Goal: Navigation & Orientation: Understand site structure

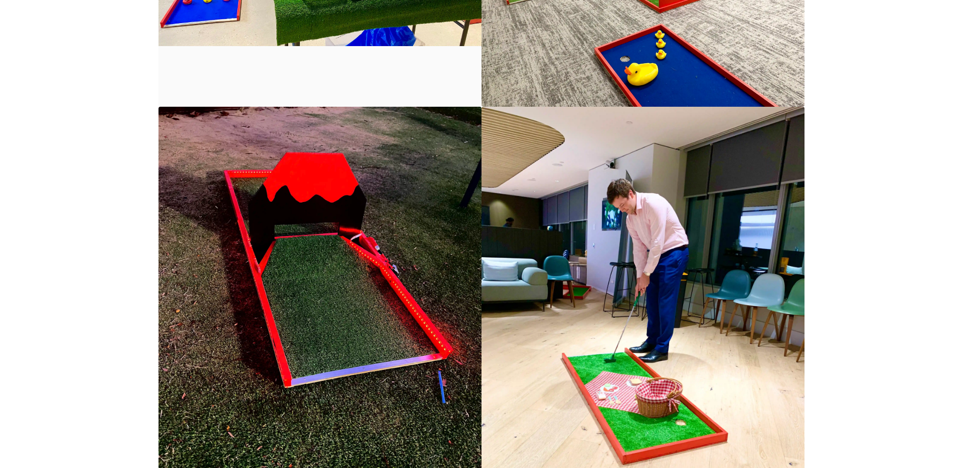
scroll to position [1547, 0]
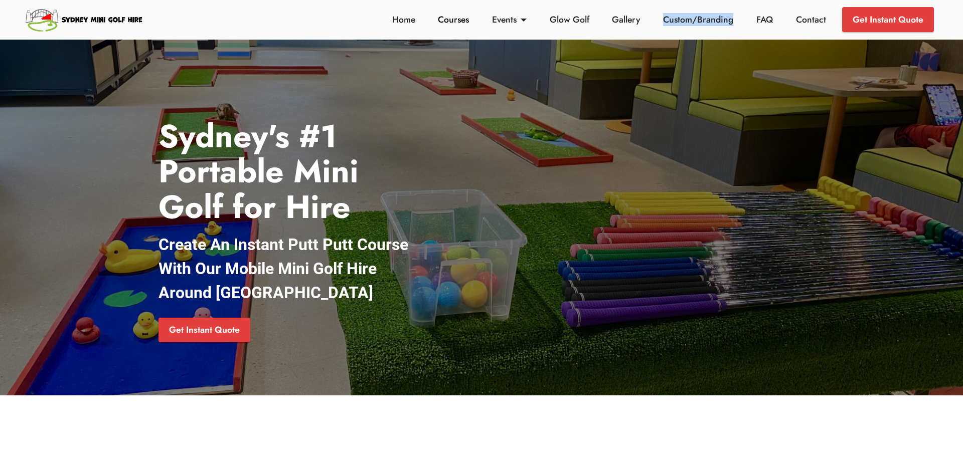
click at [457, 20] on link "Courses" at bounding box center [453, 19] width 37 height 13
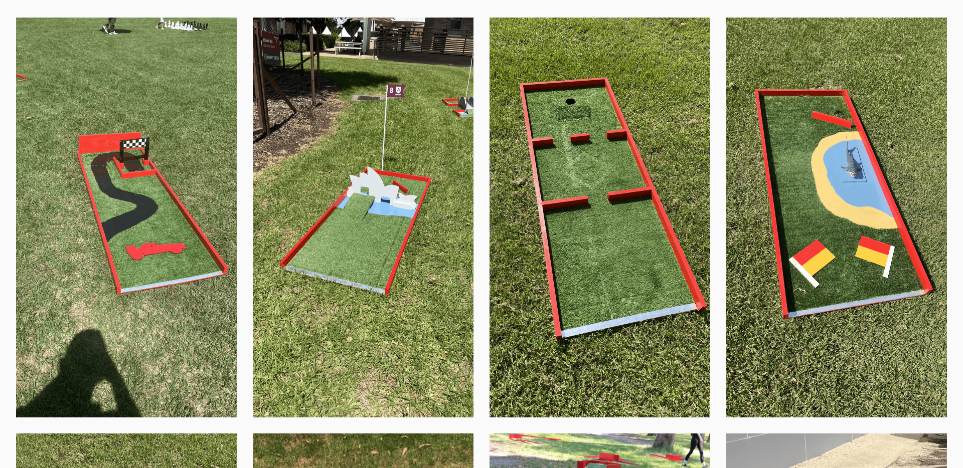
scroll to position [646, 0]
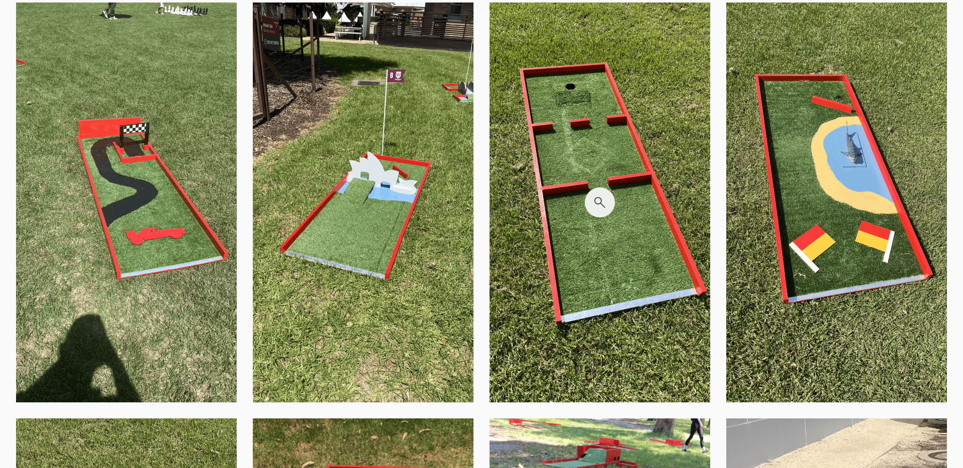
click at [549, 297] on img at bounding box center [599, 203] width 221 height 400
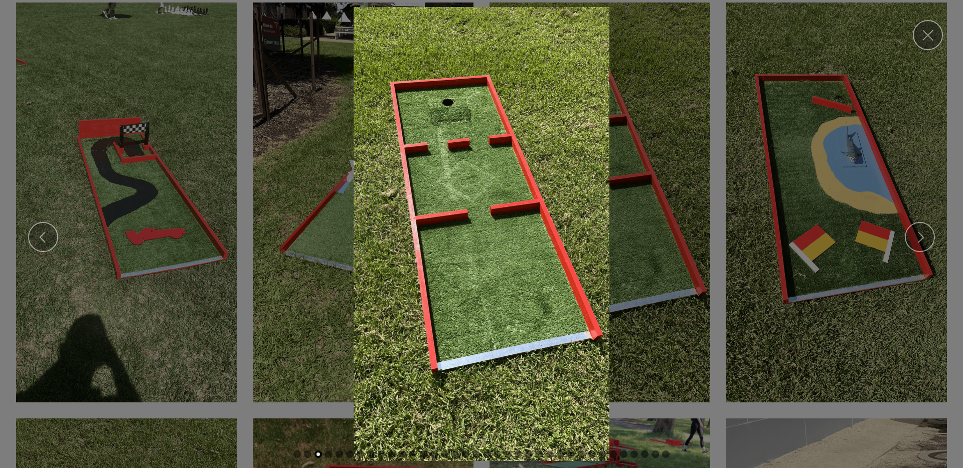
click at [641, 294] on img at bounding box center [481, 234] width 947 height 454
click at [718, 298] on img at bounding box center [481, 234] width 947 height 454
click at [932, 28] on link "Close" at bounding box center [928, 35] width 30 height 30
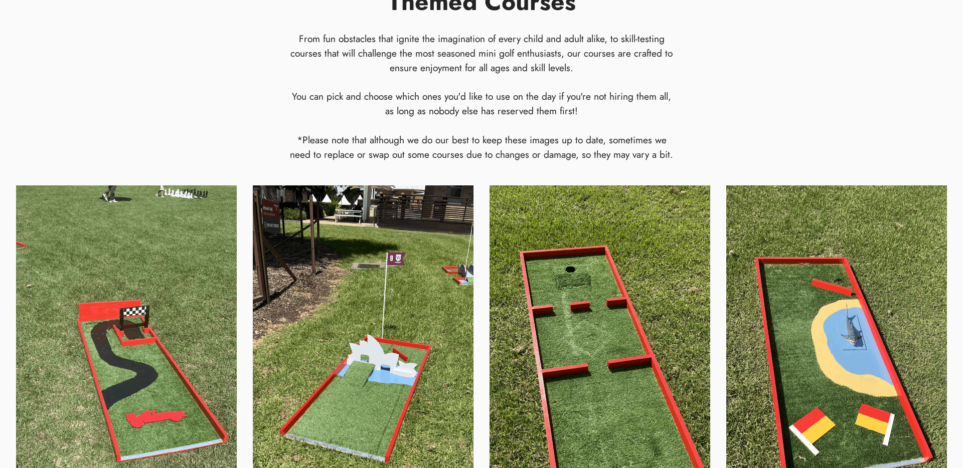
scroll to position [0, 0]
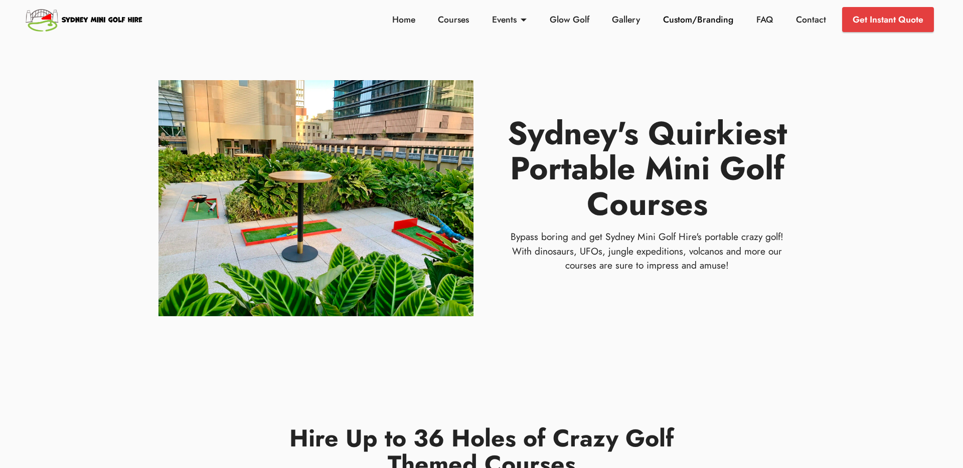
click at [702, 18] on link "Custom/Branding" at bounding box center [698, 19] width 76 height 13
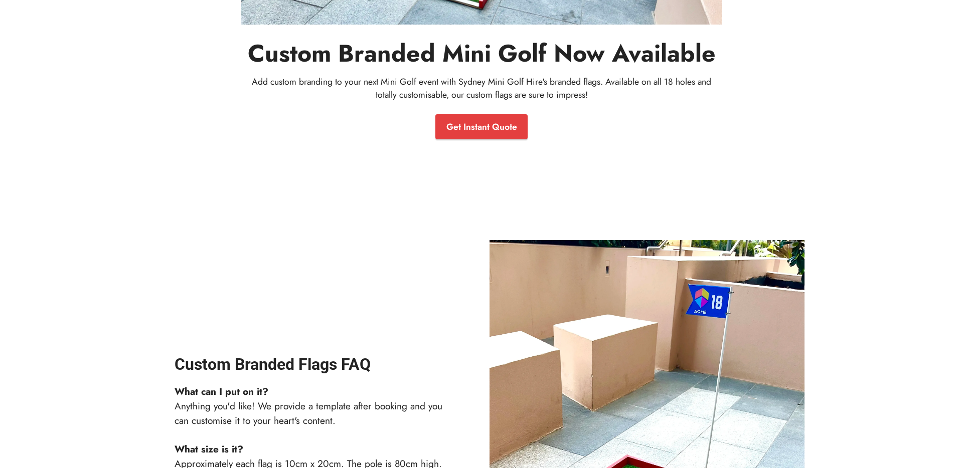
scroll to position [417, 0]
